Goal: Information Seeking & Learning: Learn about a topic

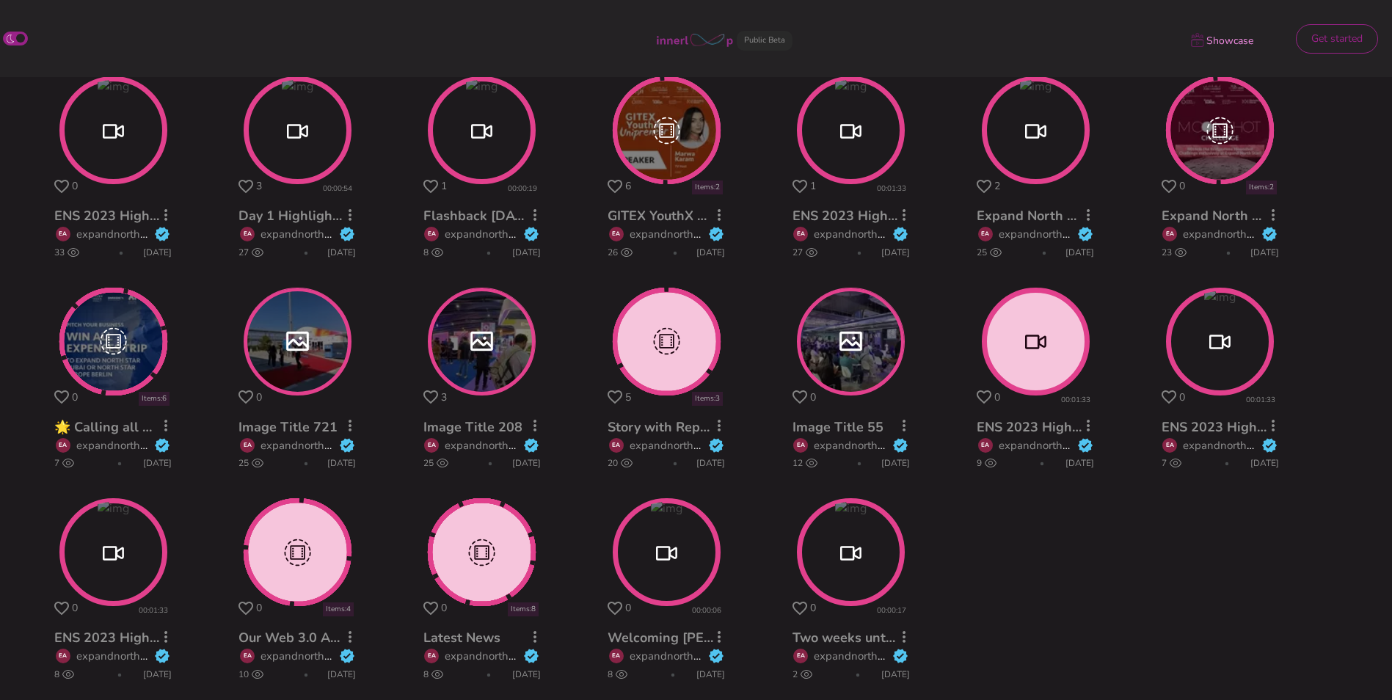
scroll to position [899, 0]
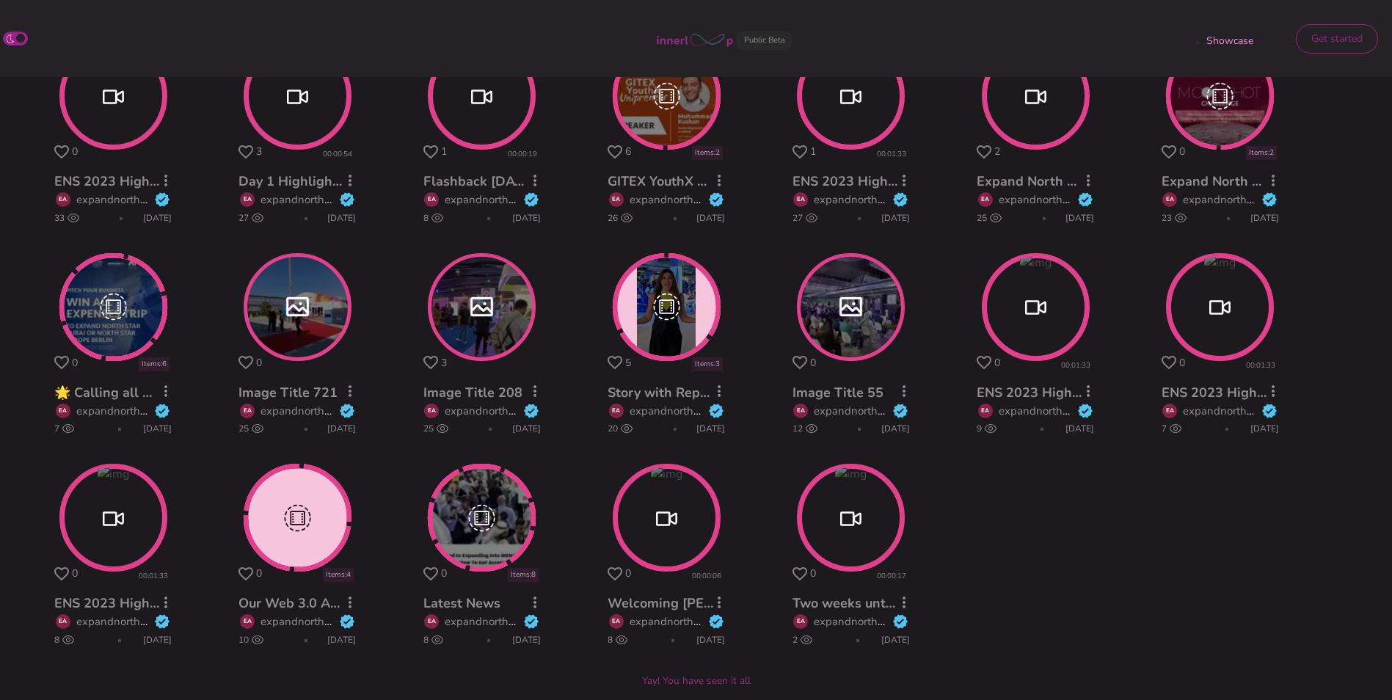
click at [796, 571] on icon at bounding box center [800, 574] width 15 height 14
click at [614, 573] on icon at bounding box center [615, 574] width 15 height 14
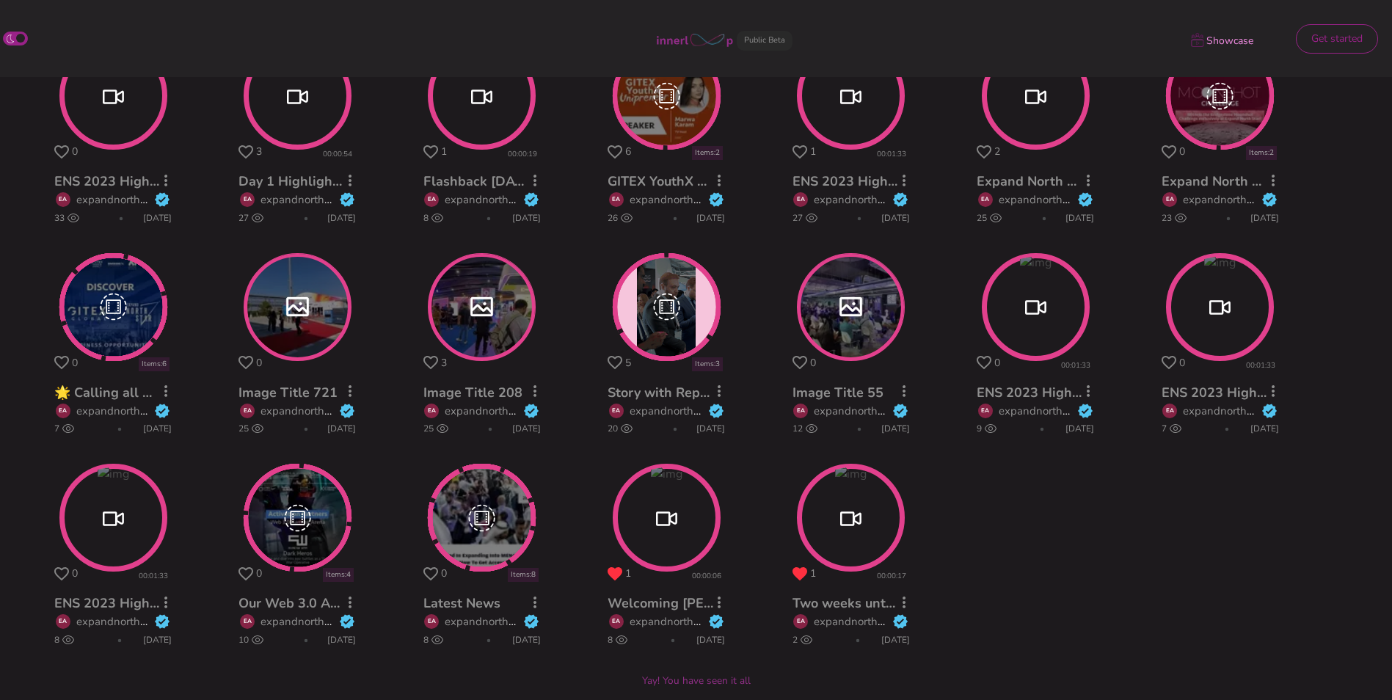
click at [430, 572] on icon at bounding box center [431, 574] width 15 height 14
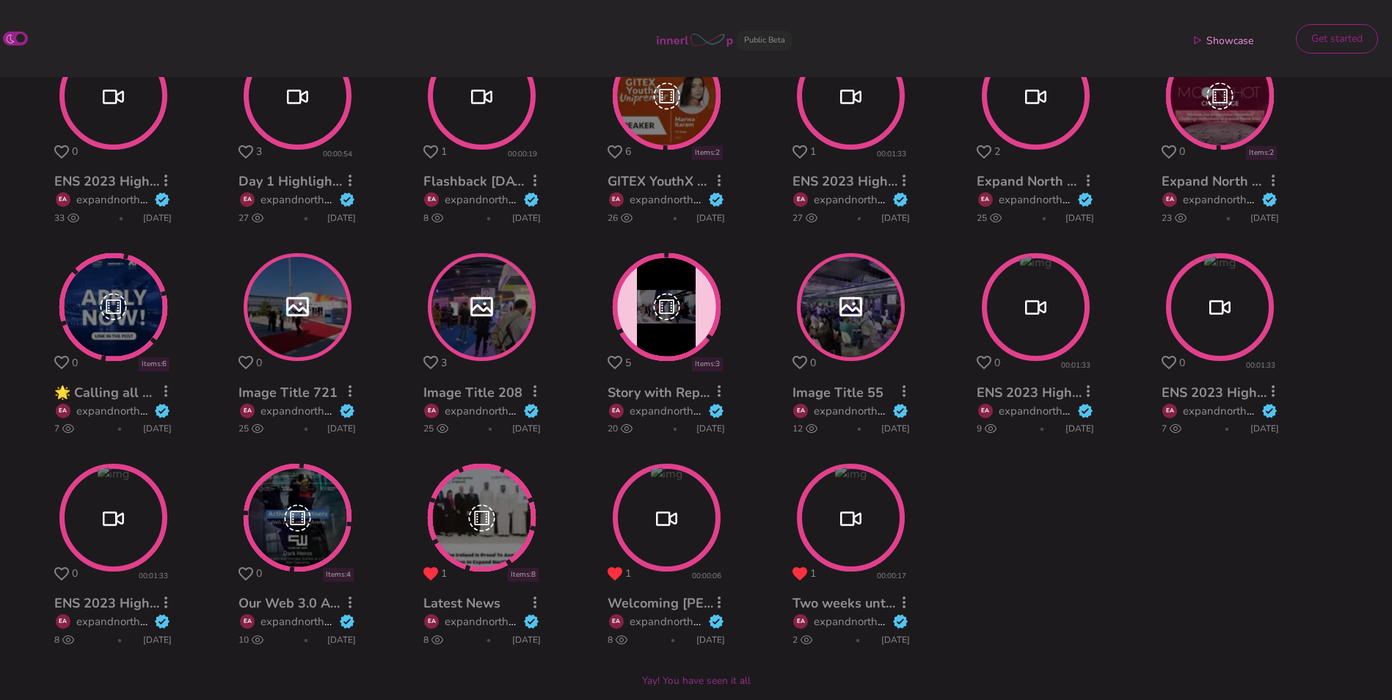
click at [243, 573] on icon at bounding box center [246, 574] width 15 height 14
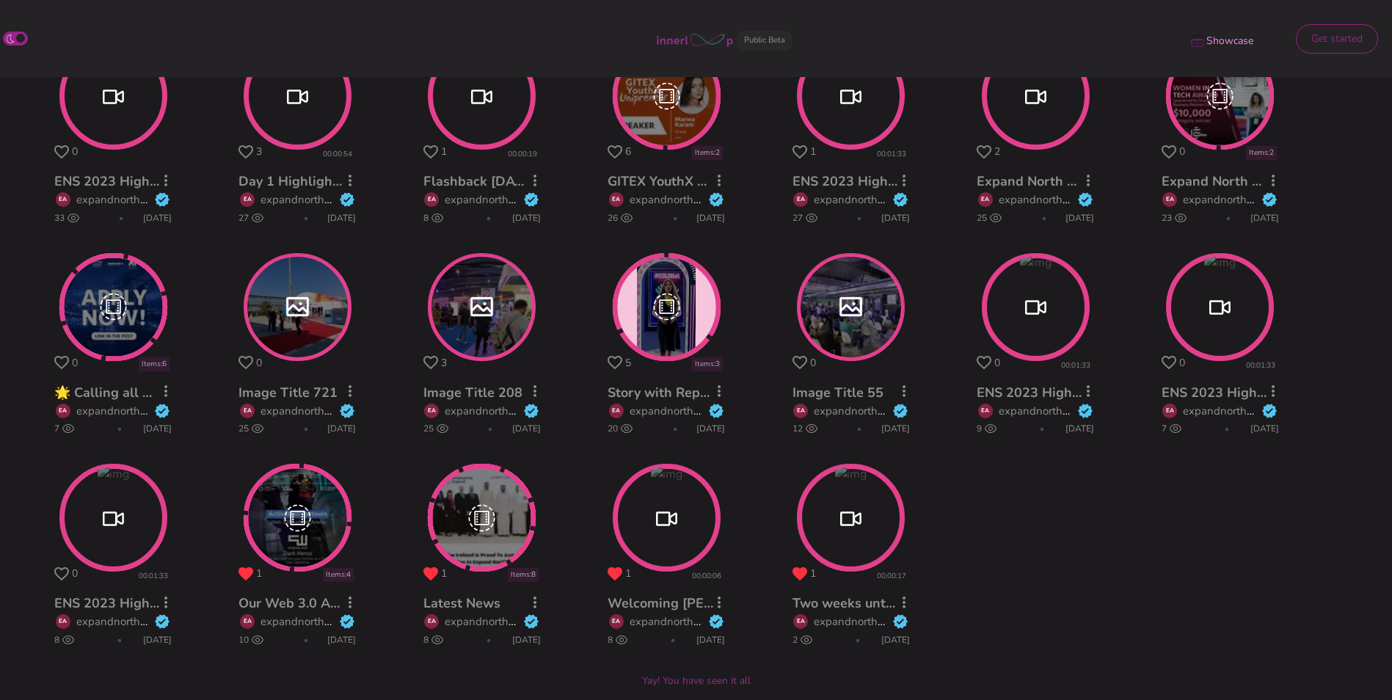
click at [59, 574] on icon at bounding box center [61, 574] width 15 height 14
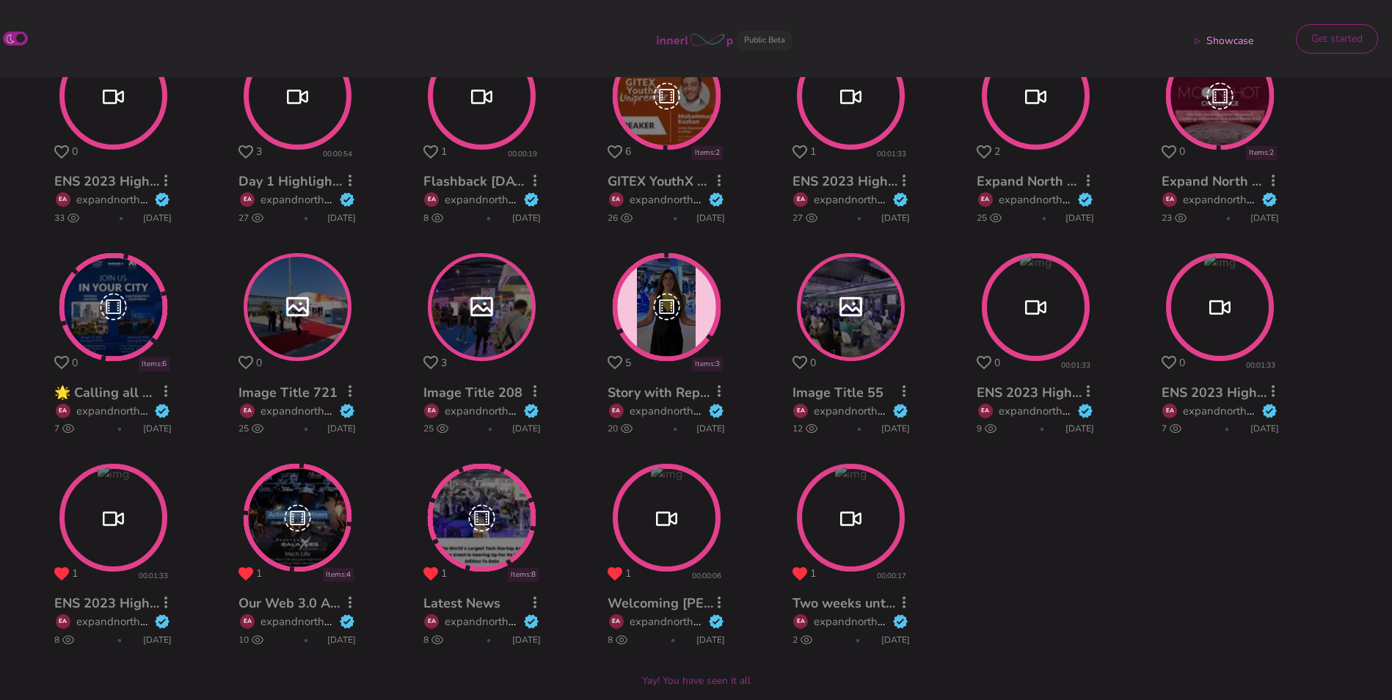
click at [837, 523] on circle at bounding box center [850, 517] width 103 height 103
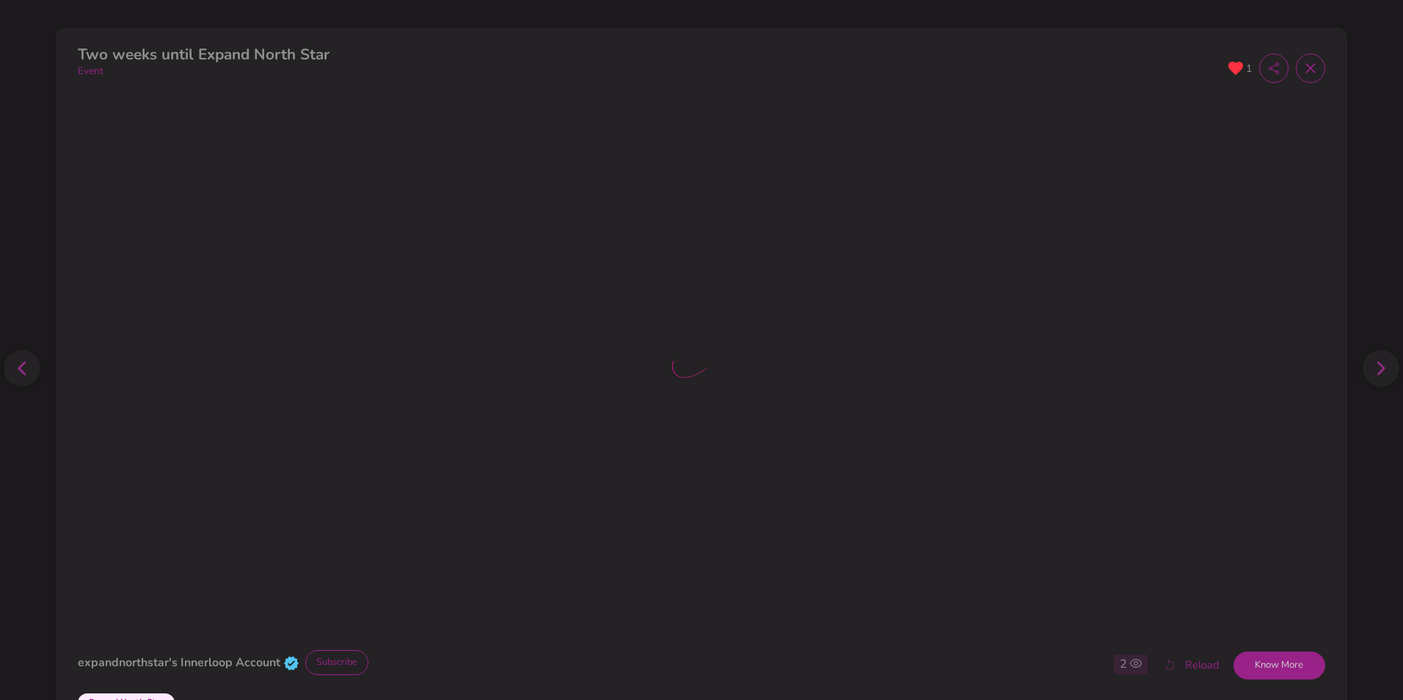
scroll to position [1043, 0]
click at [1268, 666] on button "Know More" at bounding box center [1280, 666] width 92 height 28
click at [1304, 62] on icon at bounding box center [1311, 68] width 15 height 15
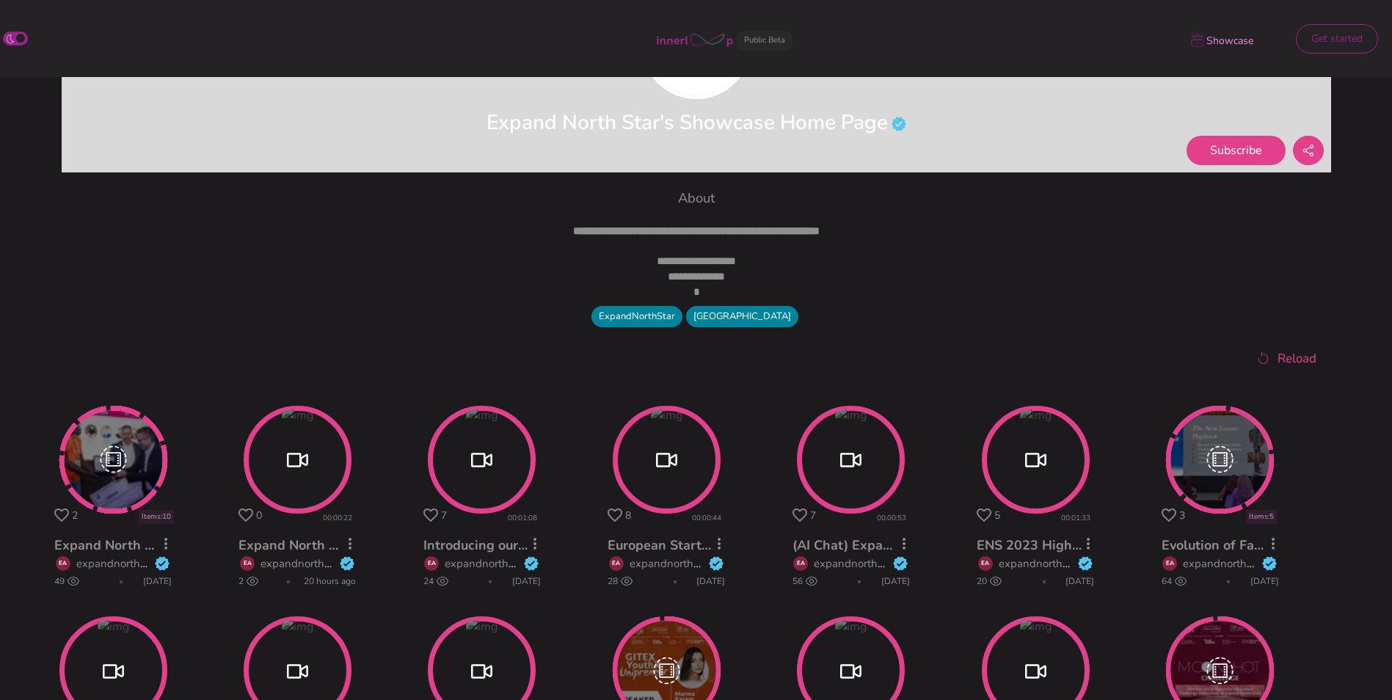
scroll to position [323, 0]
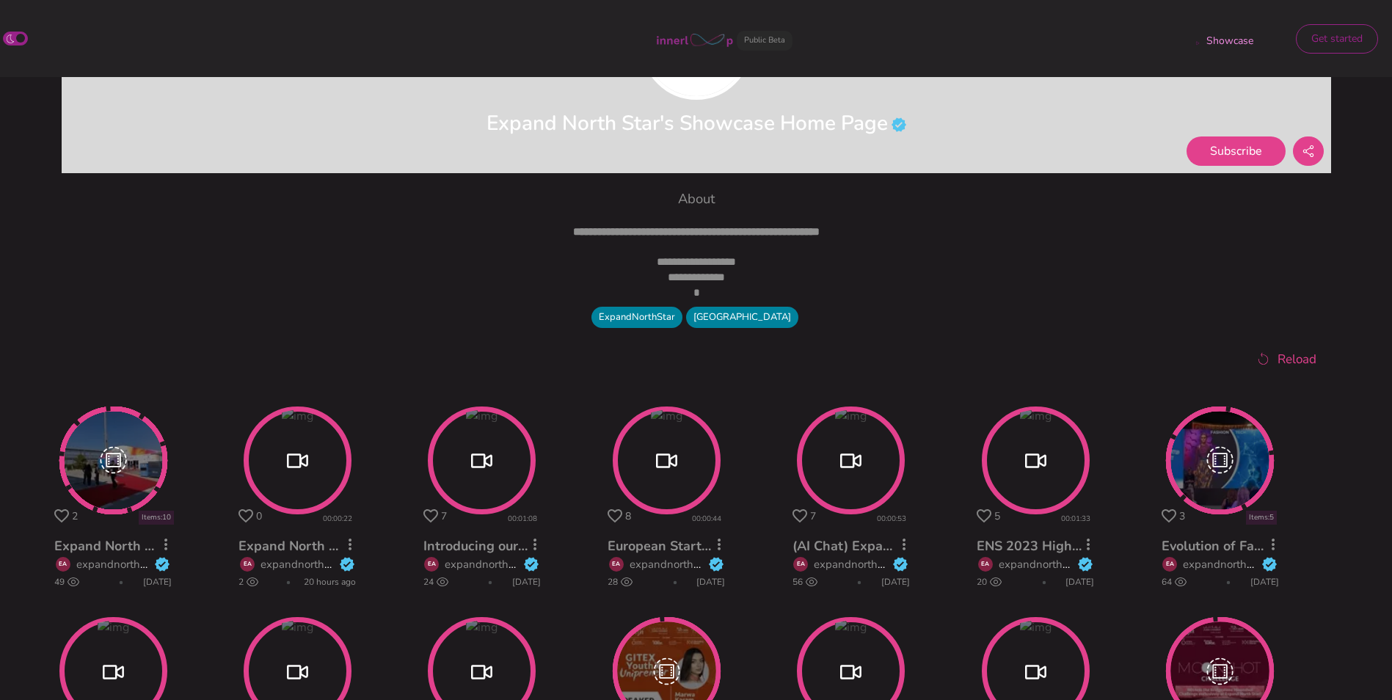
click at [302, 465] on circle at bounding box center [297, 460] width 103 height 103
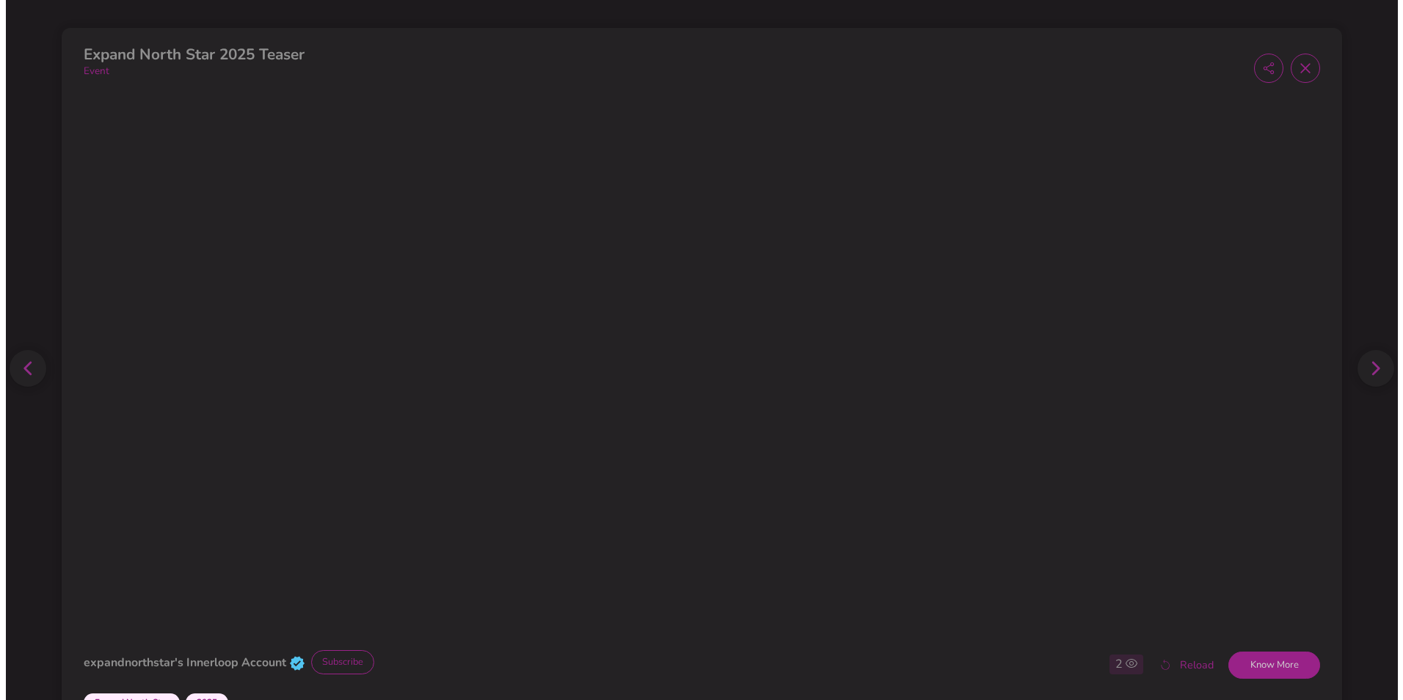
scroll to position [467, 0]
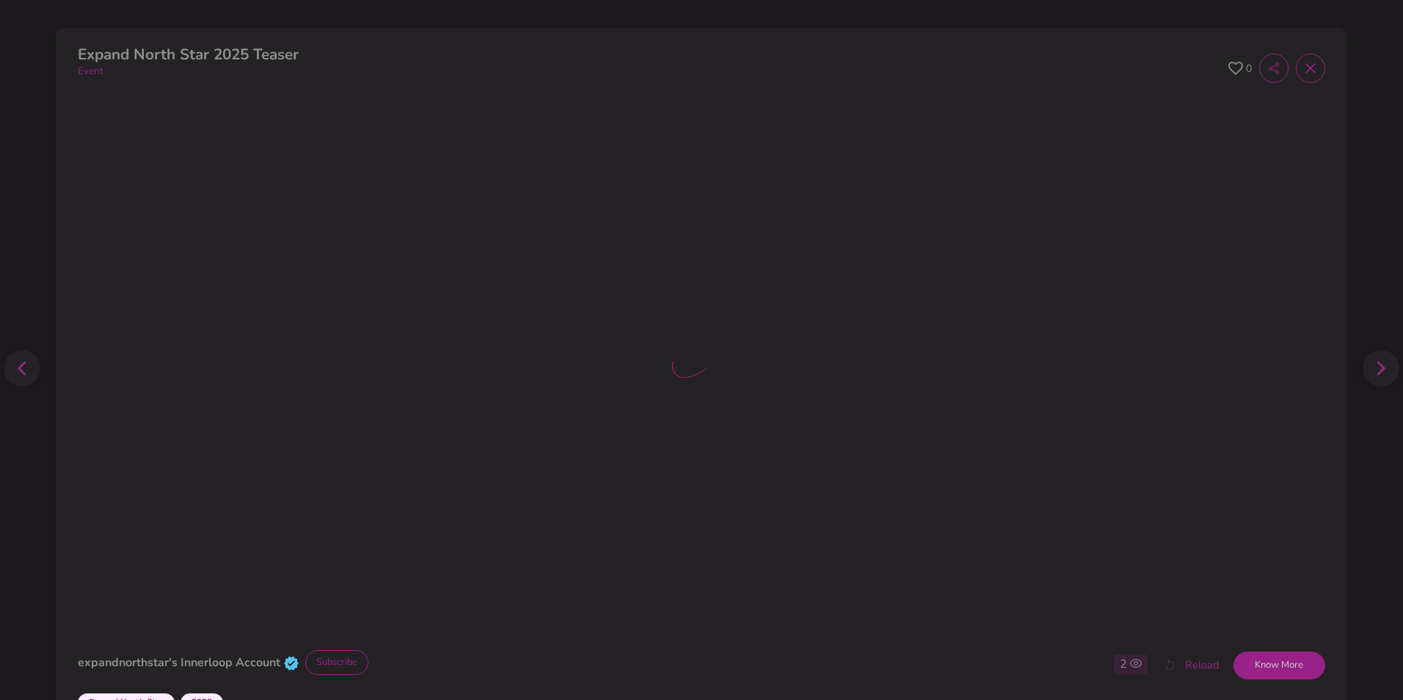
click at [1229, 65] on icon at bounding box center [1236, 69] width 15 height 14
click at [1304, 72] on icon at bounding box center [1311, 68] width 15 height 15
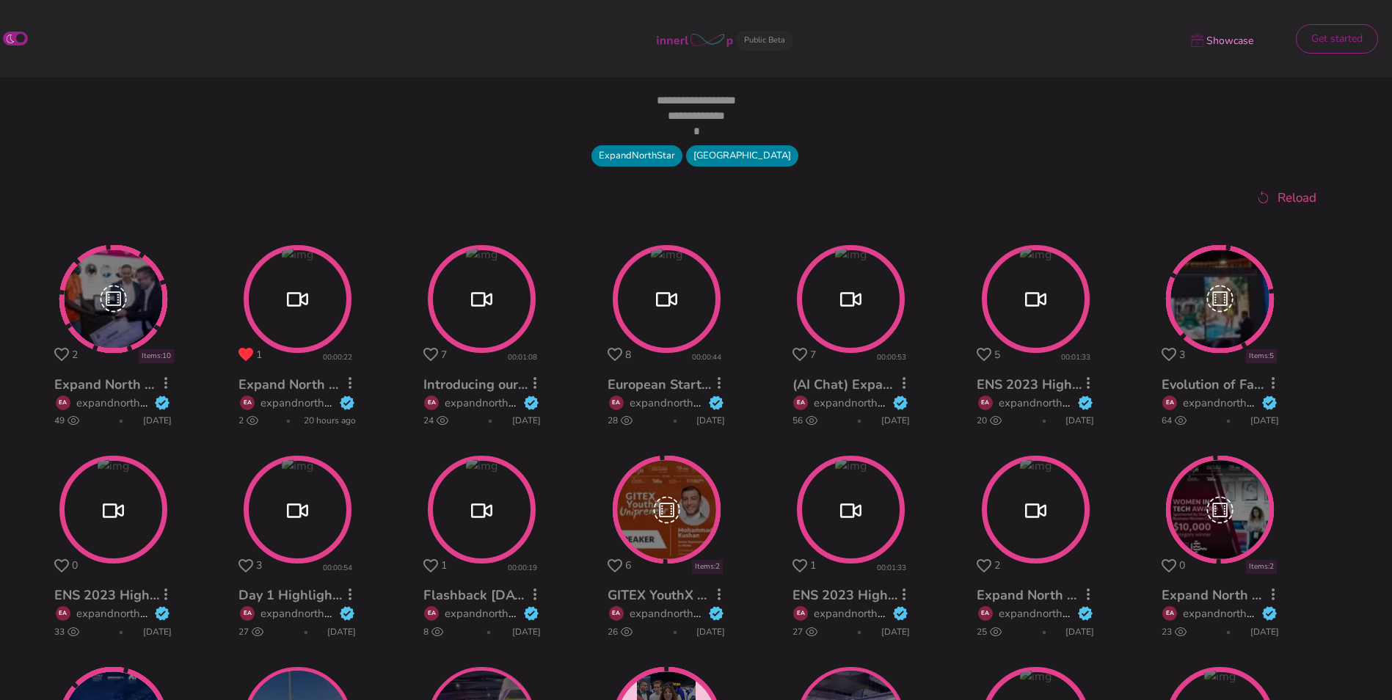
scroll to position [485, 0]
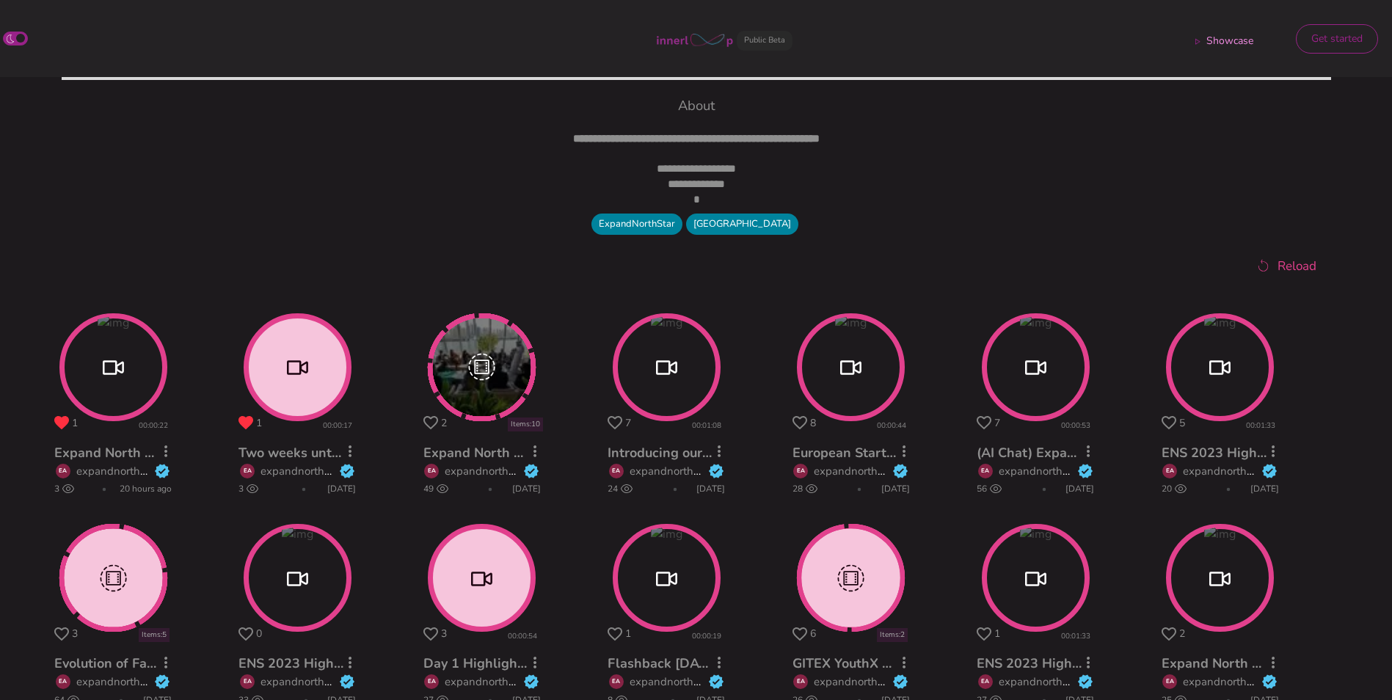
scroll to position [417, 0]
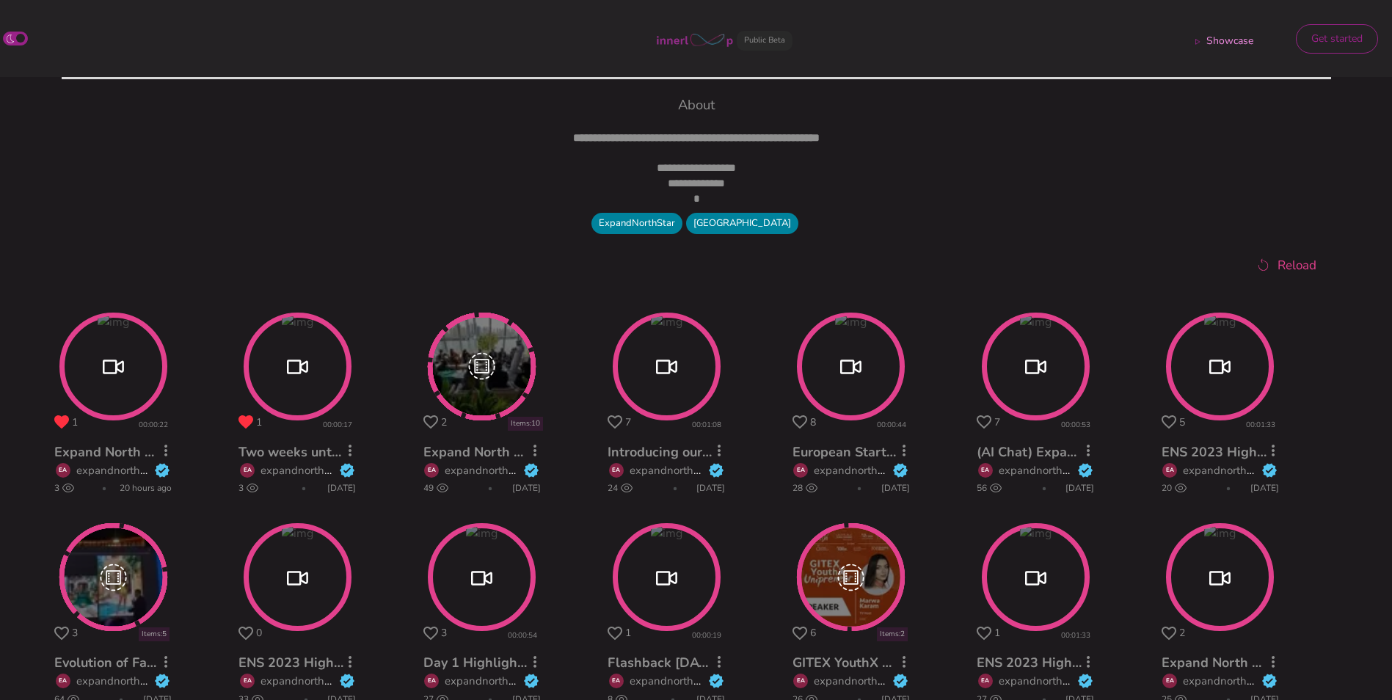
click at [475, 578] on circle at bounding box center [481, 577] width 103 height 103
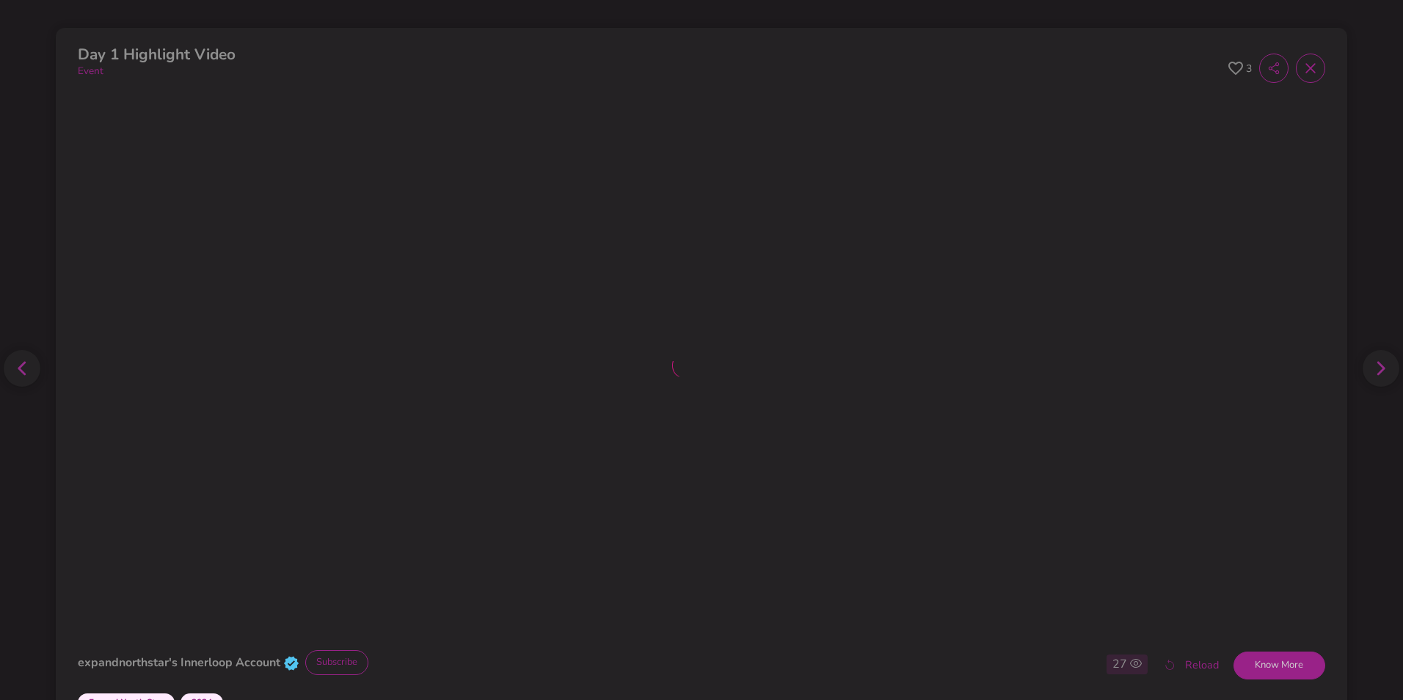
scroll to position [561, 0]
click at [1229, 72] on icon at bounding box center [1236, 69] width 15 height 14
click at [1304, 66] on icon at bounding box center [1311, 68] width 15 height 15
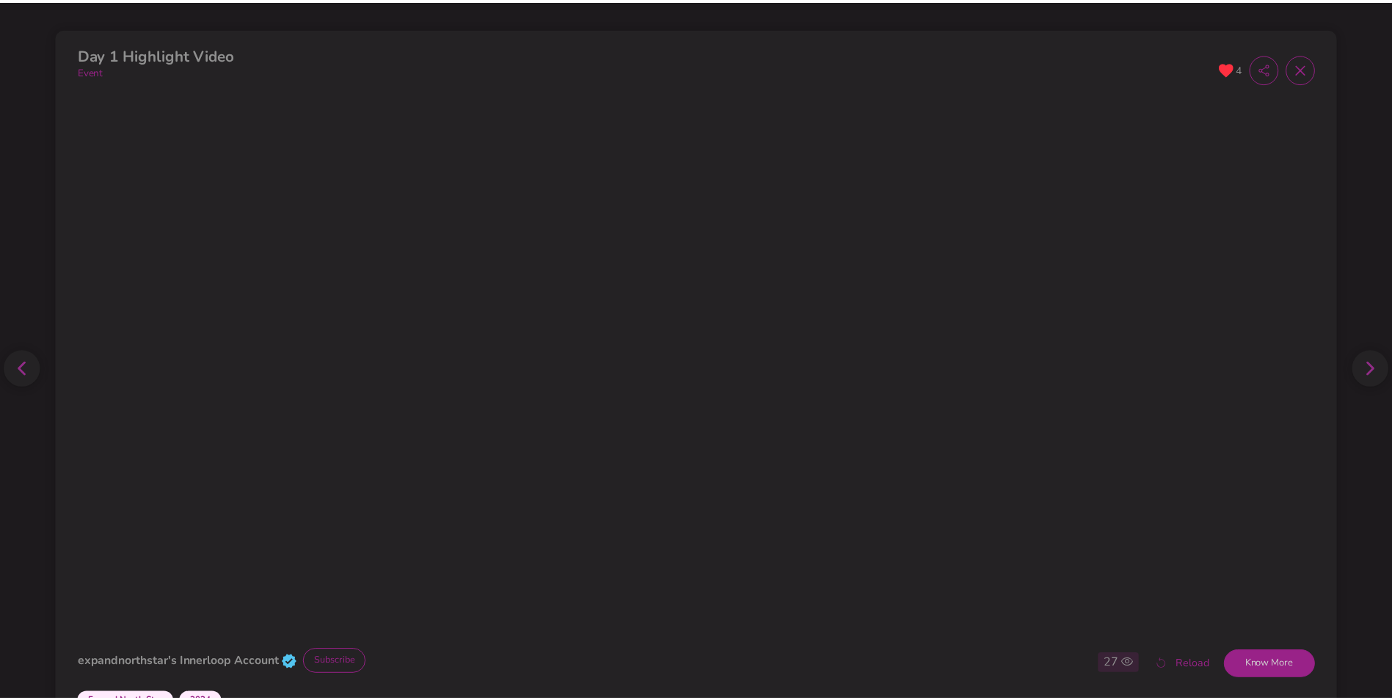
scroll to position [417, 0]
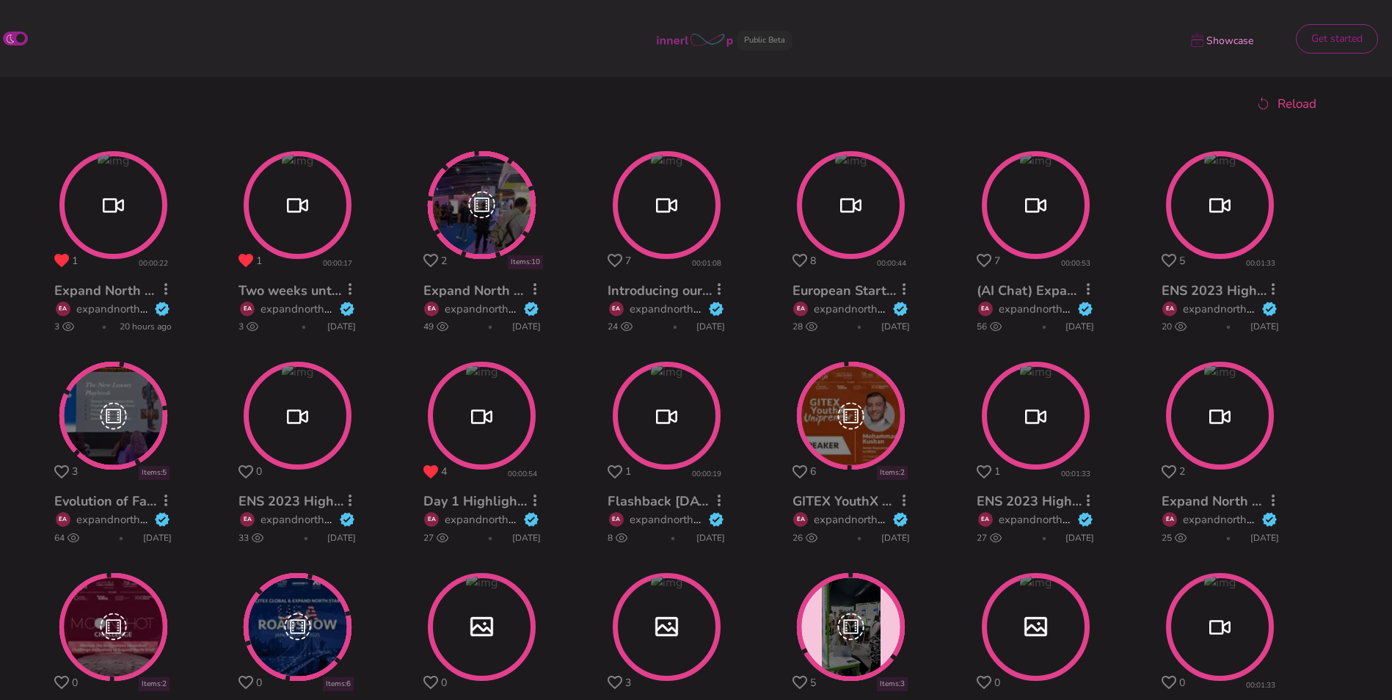
scroll to position [579, 0]
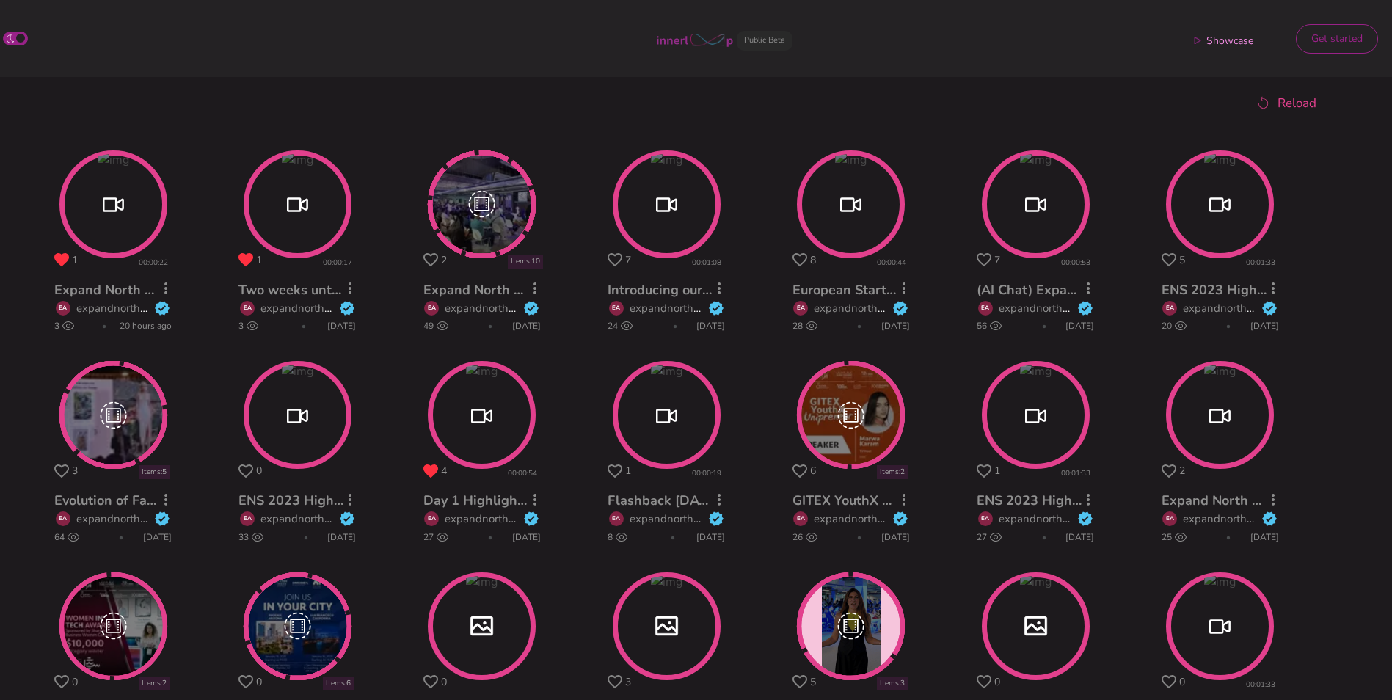
click at [852, 418] on circle at bounding box center [851, 415] width 104 height 104
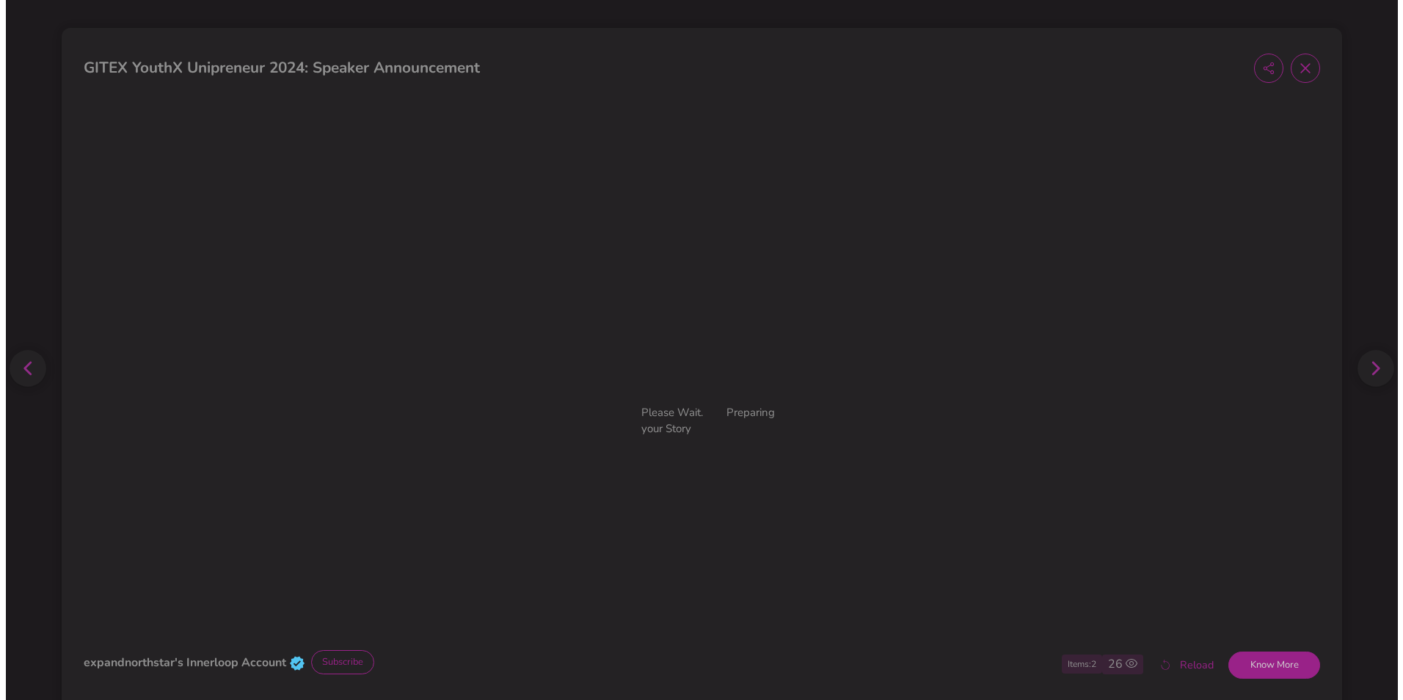
scroll to position [724, 0]
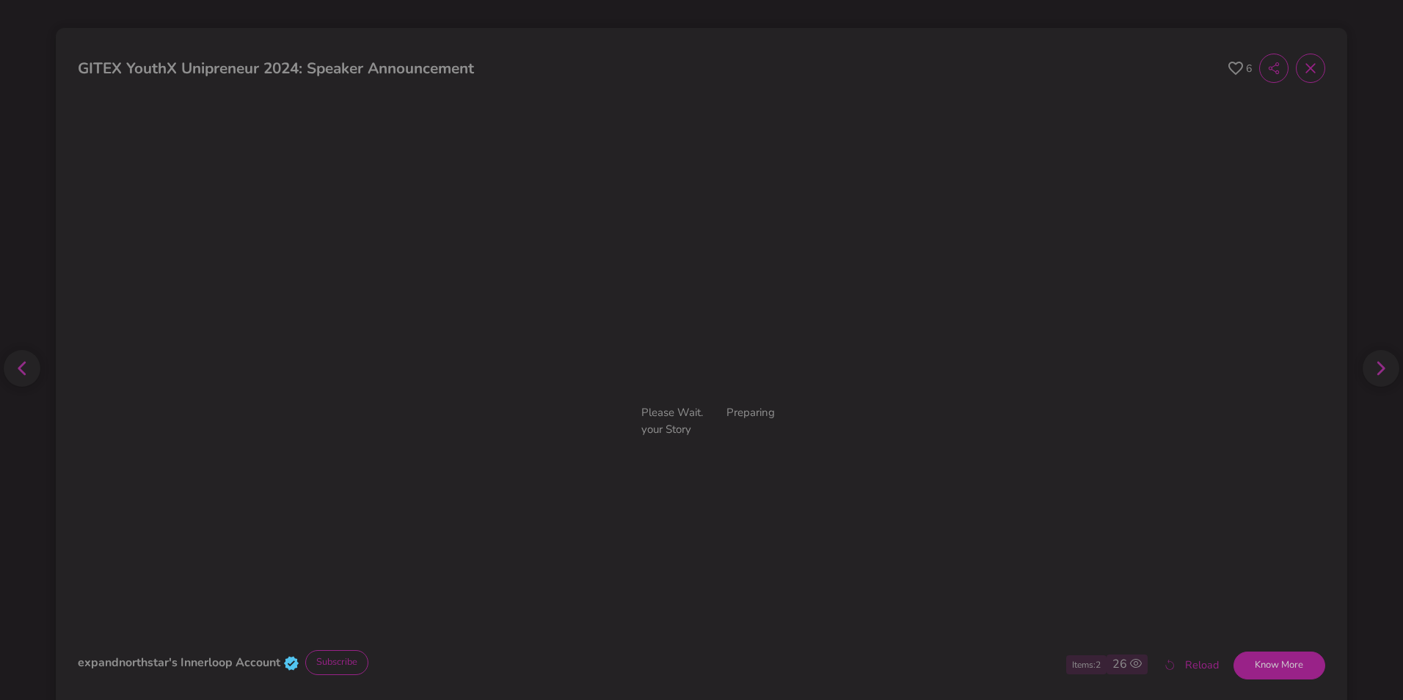
click at [1229, 68] on icon at bounding box center [1236, 69] width 15 height 14
click at [1304, 70] on icon at bounding box center [1311, 68] width 15 height 15
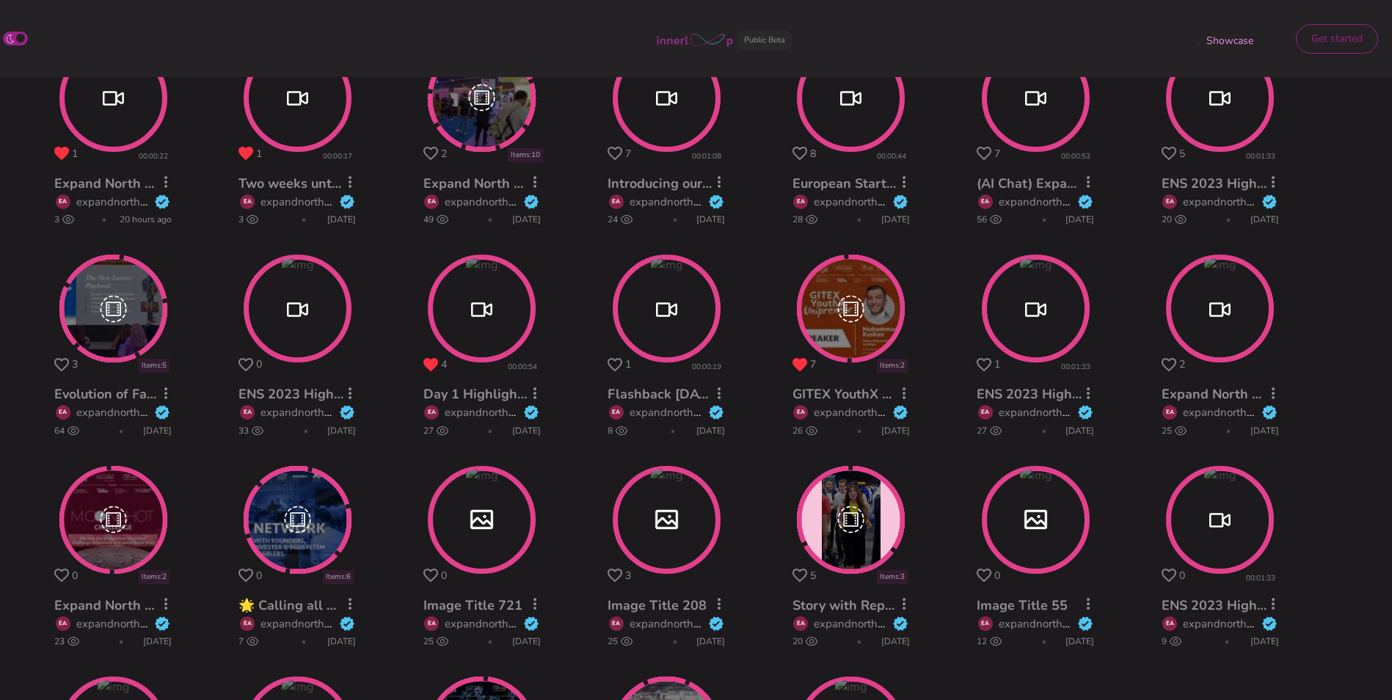
scroll to position [686, 0]
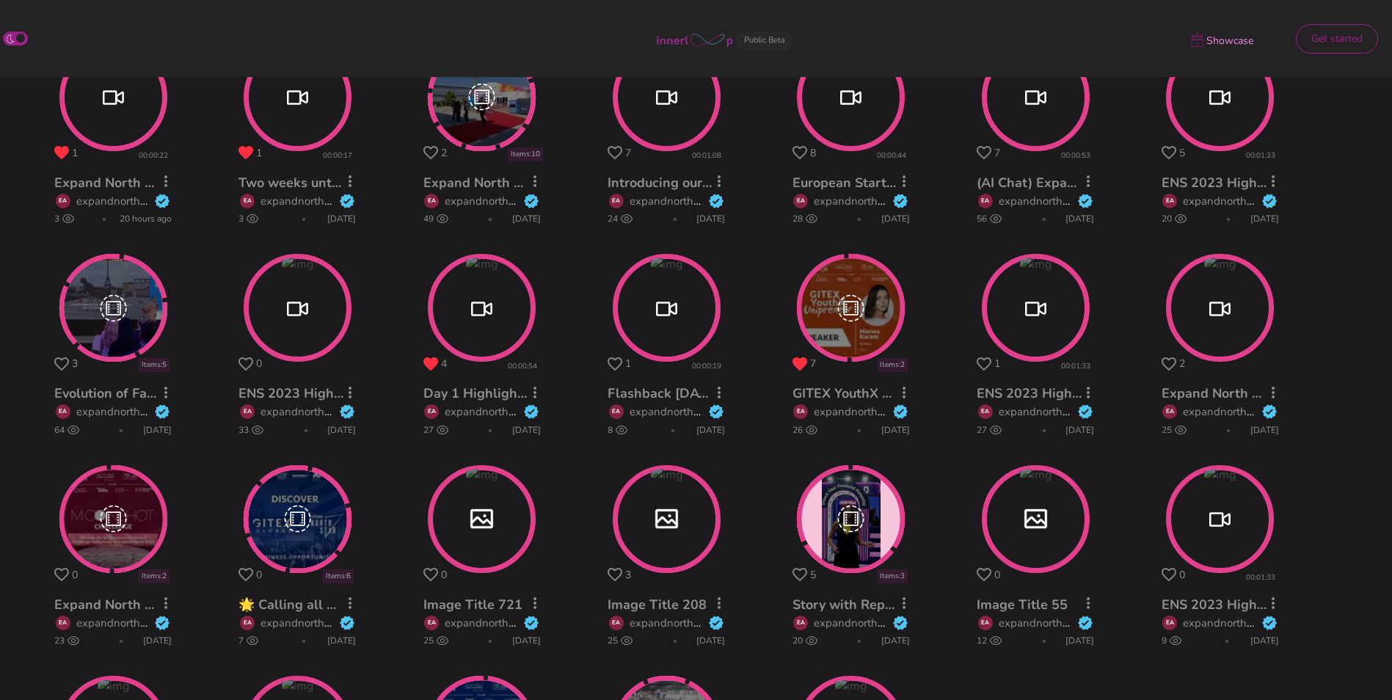
click at [1223, 330] on circle at bounding box center [1220, 307] width 103 height 103
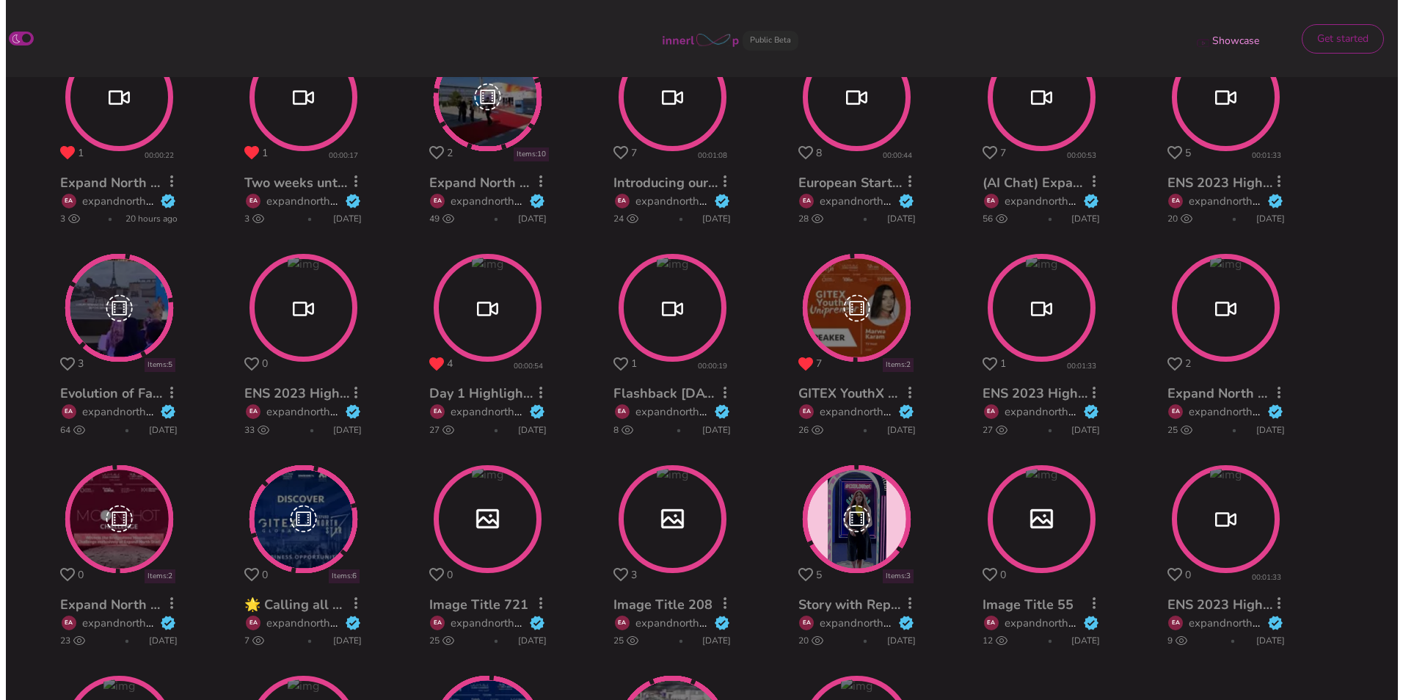
scroll to position [830, 0]
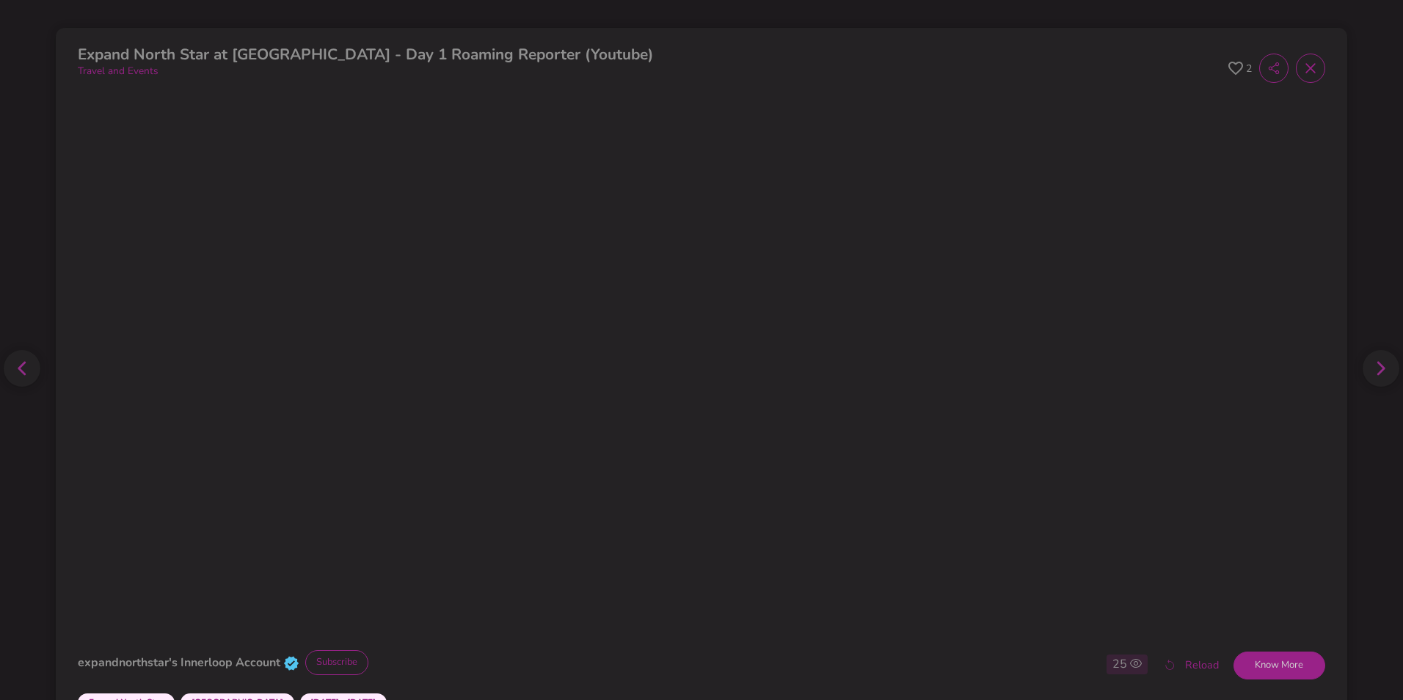
click at [1229, 67] on icon at bounding box center [1236, 69] width 15 height 14
click at [1306, 67] on icon at bounding box center [1311, 69] width 10 height 10
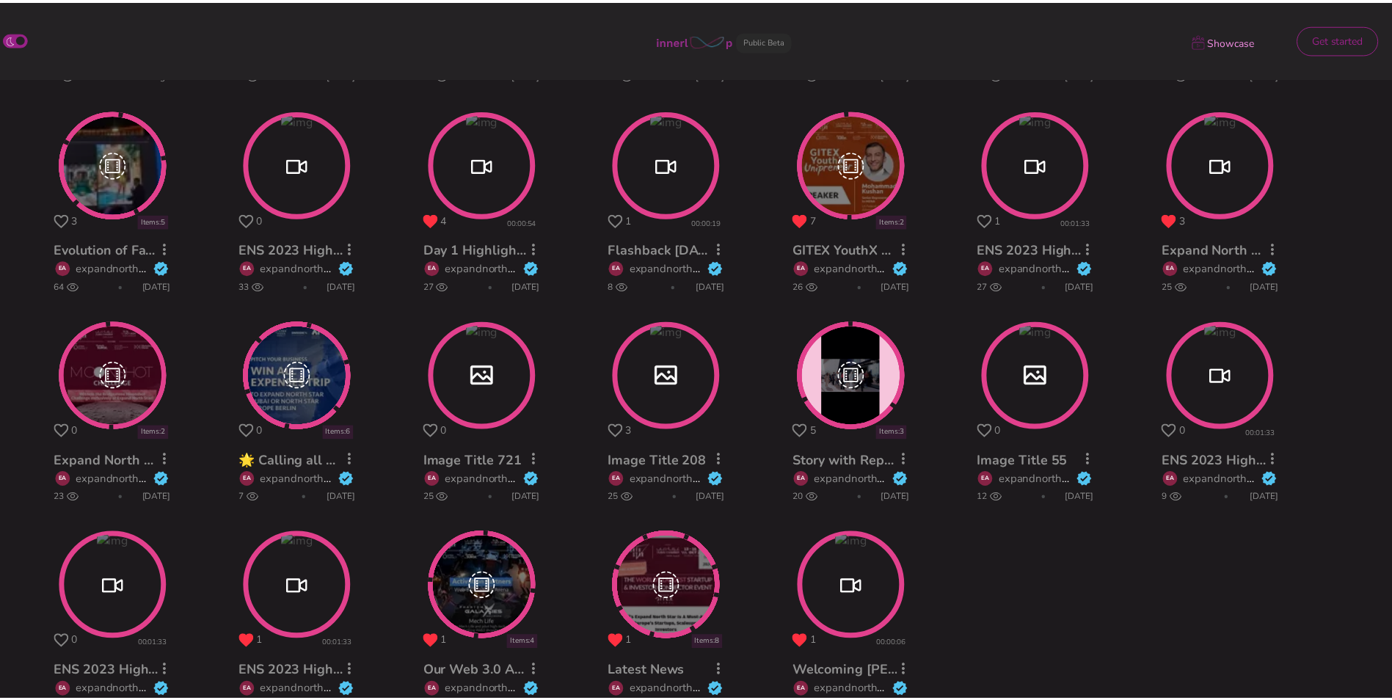
scroll to position [686, 0]
